Goal: Information Seeking & Learning: Learn about a topic

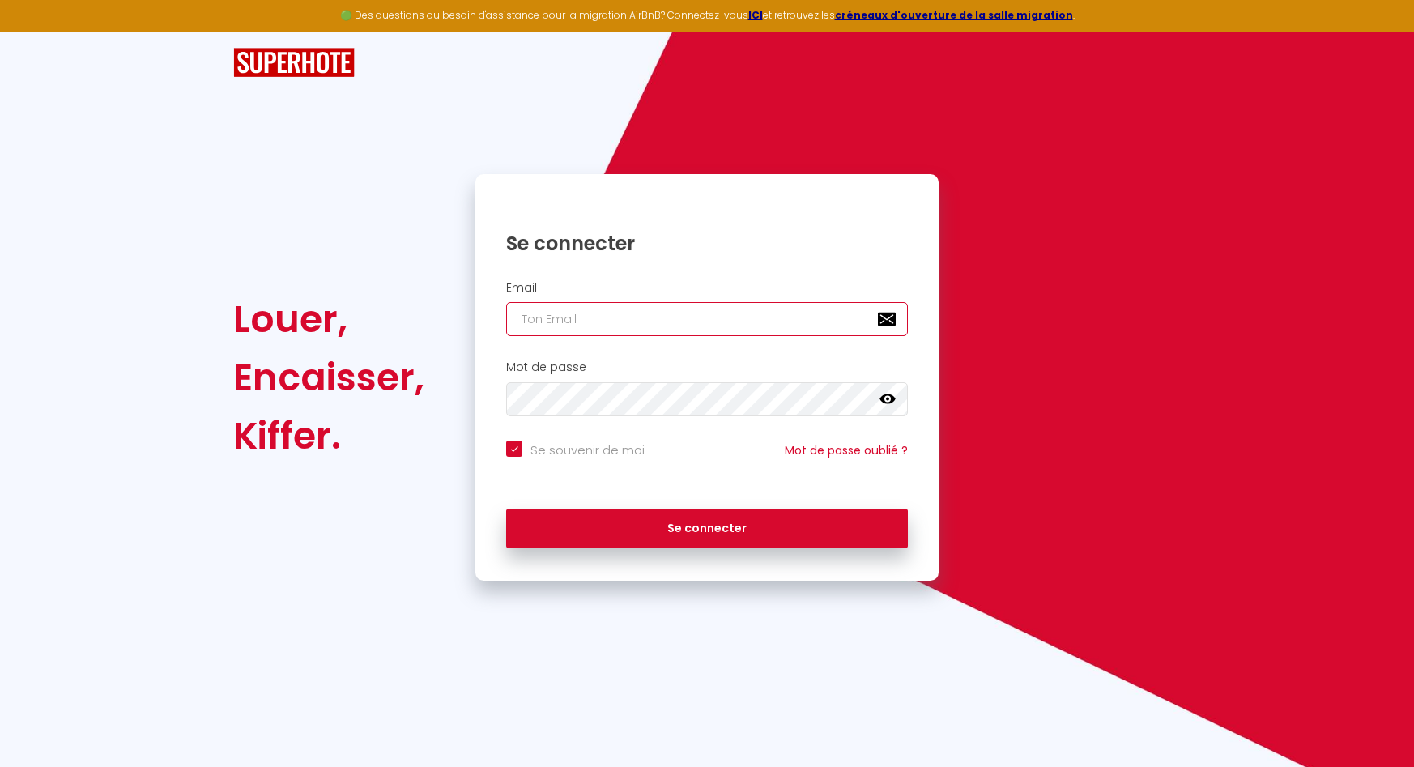
drag, startPoint x: 569, startPoint y: 303, endPoint x: 572, endPoint y: 316, distance: 13.2
click at [569, 304] on input "email" at bounding box center [707, 319] width 402 height 34
click at [572, 317] on input "email" at bounding box center [707, 319] width 402 height 34
type input "[EMAIL_ADDRESS][DOMAIN_NAME]"
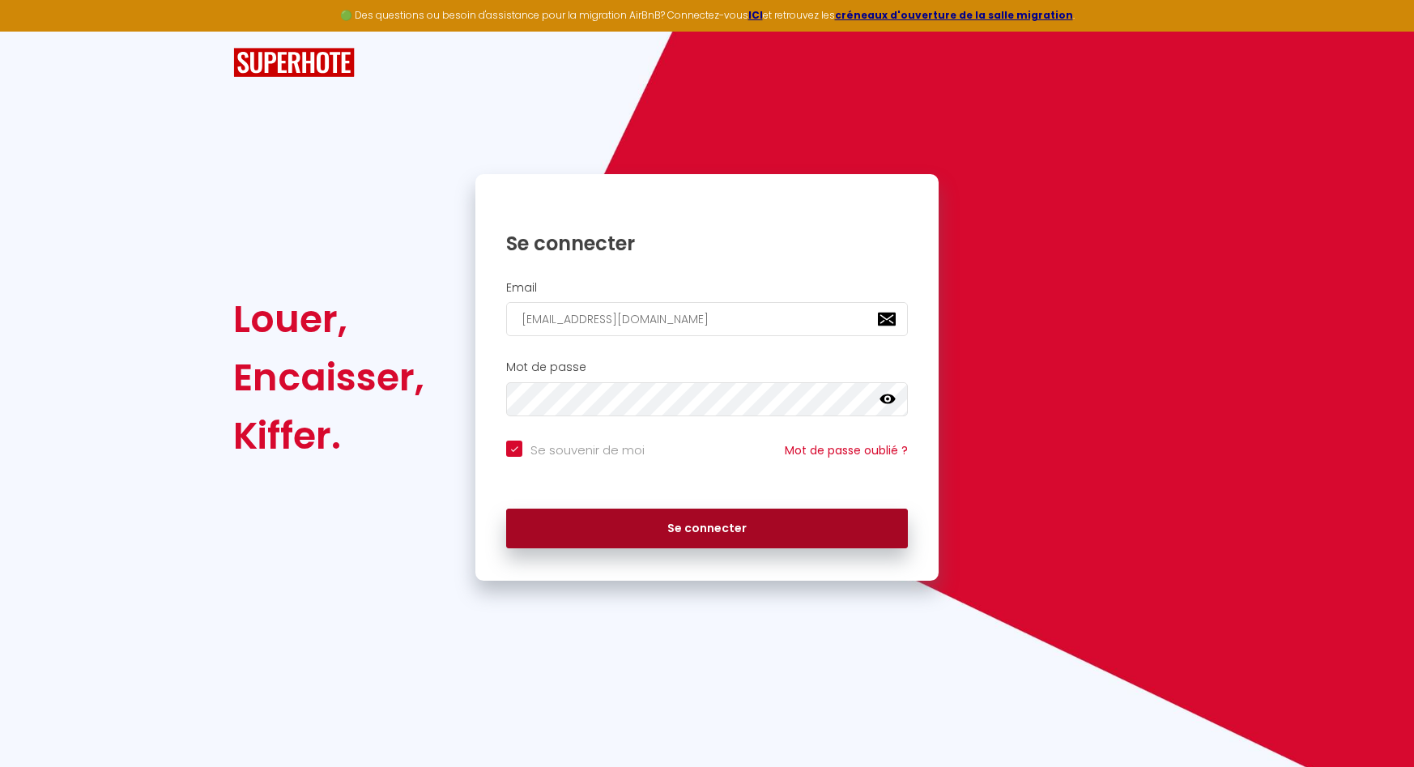
click at [615, 527] on button "Se connecter" at bounding box center [707, 529] width 402 height 40
checkbox input "true"
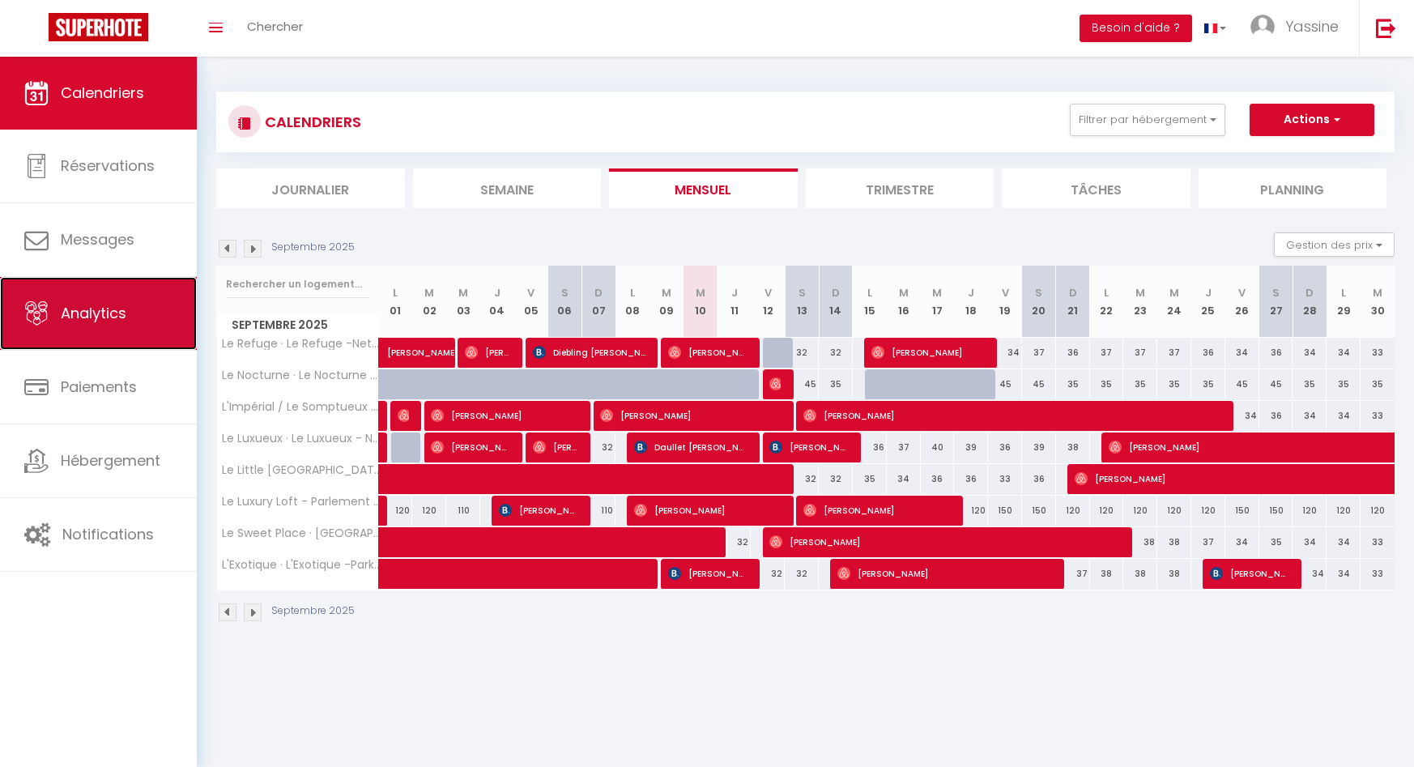
click at [138, 326] on link "Analytics" at bounding box center [98, 313] width 197 height 73
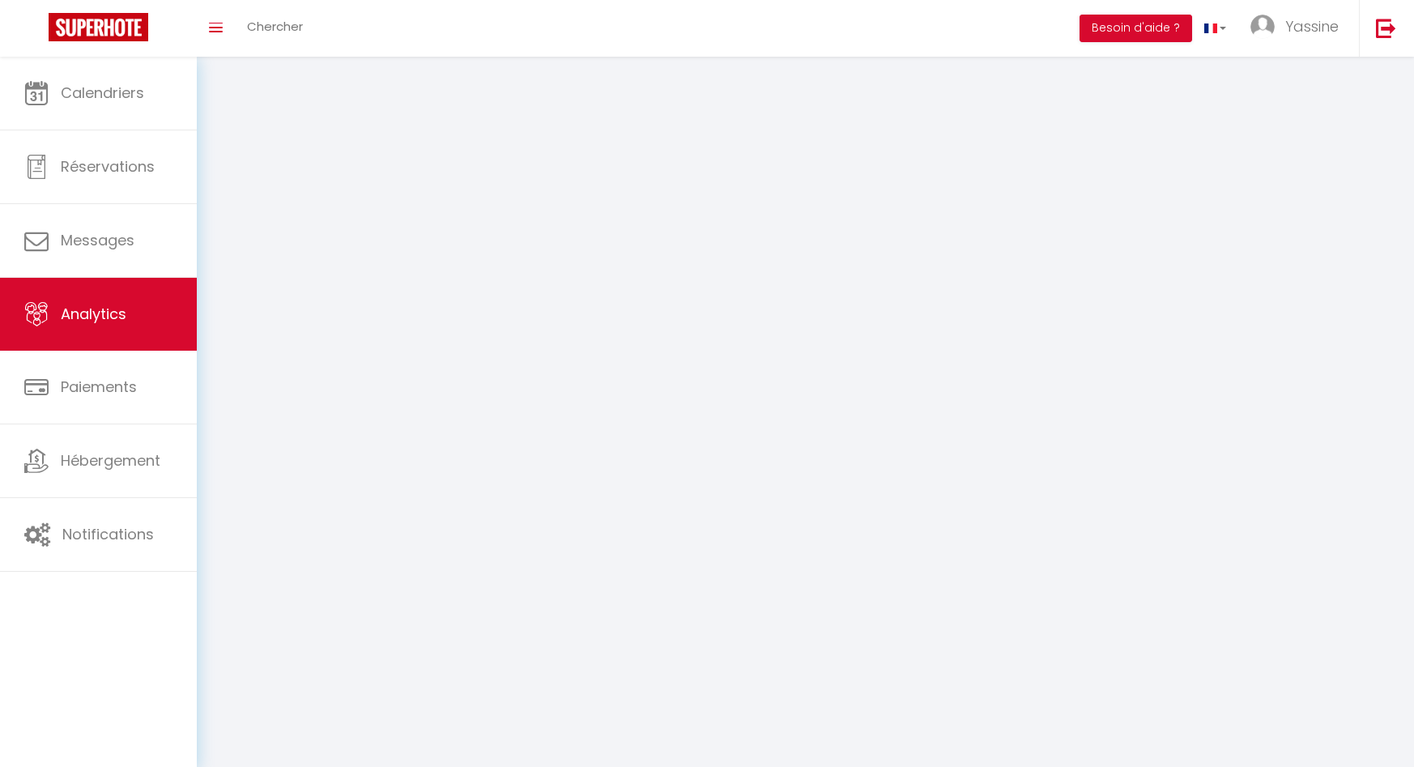
select select "2025"
select select "9"
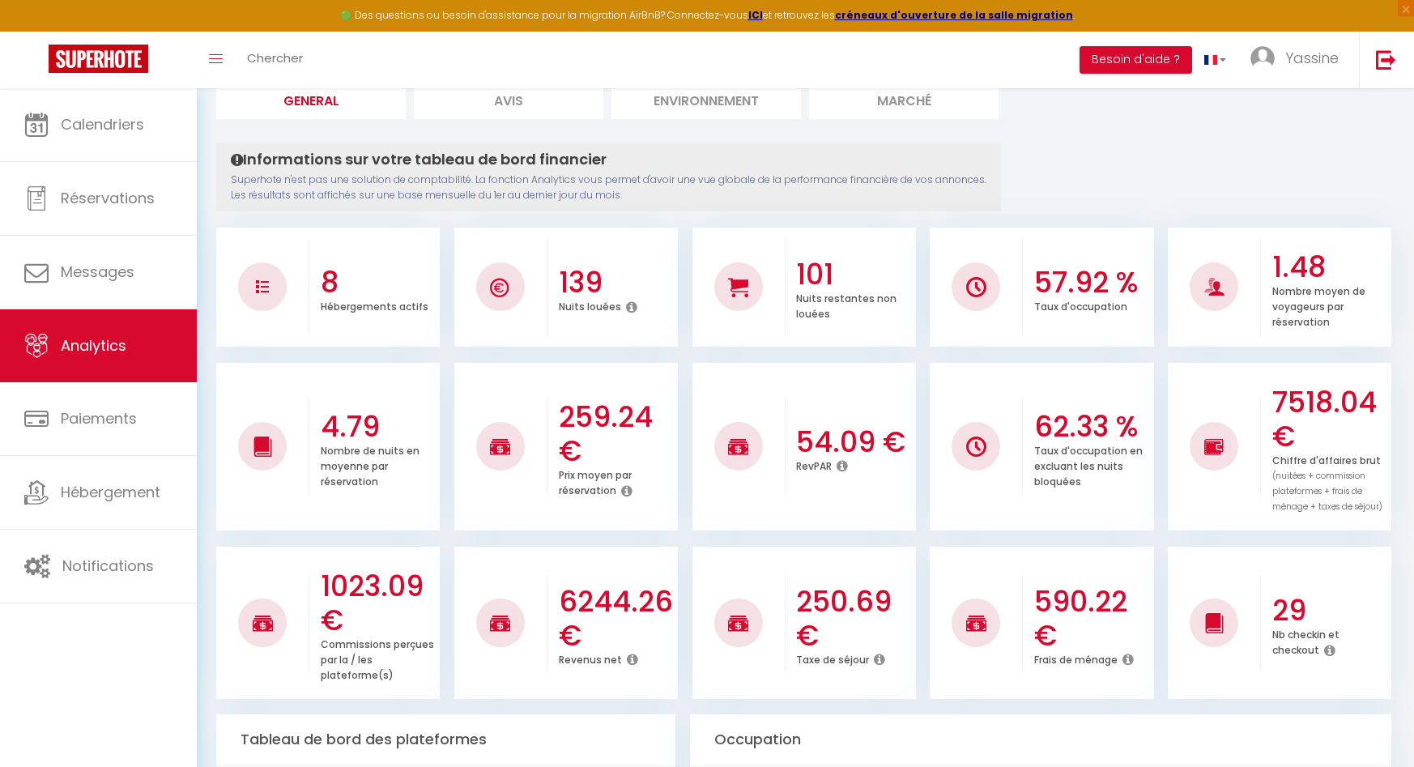
scroll to position [126, 0]
